Goal: Information Seeking & Learning: Learn about a topic

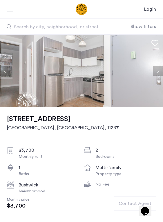
scroll to position [58, 0]
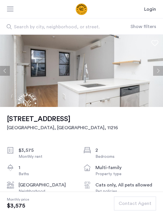
scroll to position [116, 0]
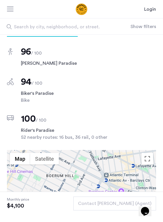
scroll to position [376, 0]
